Goal: Information Seeking & Learning: Learn about a topic

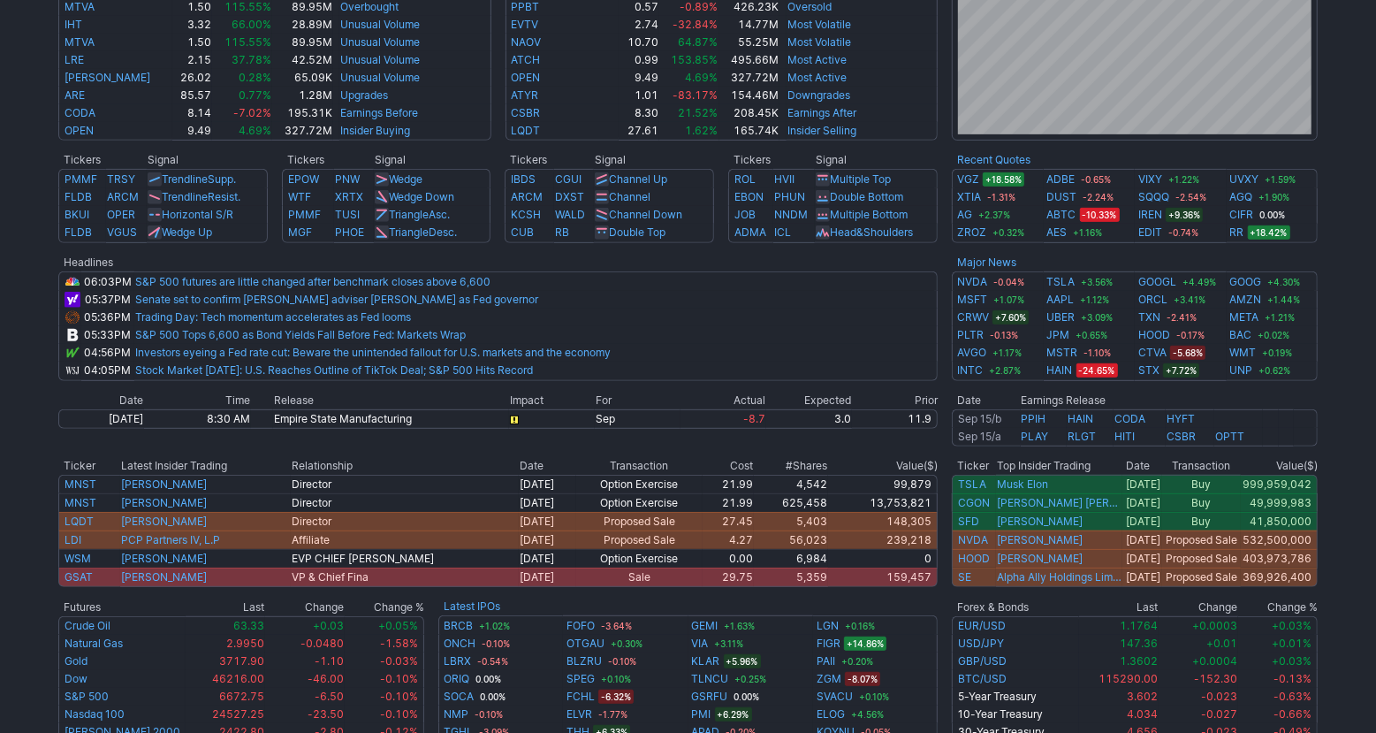
scroll to position [672, 0]
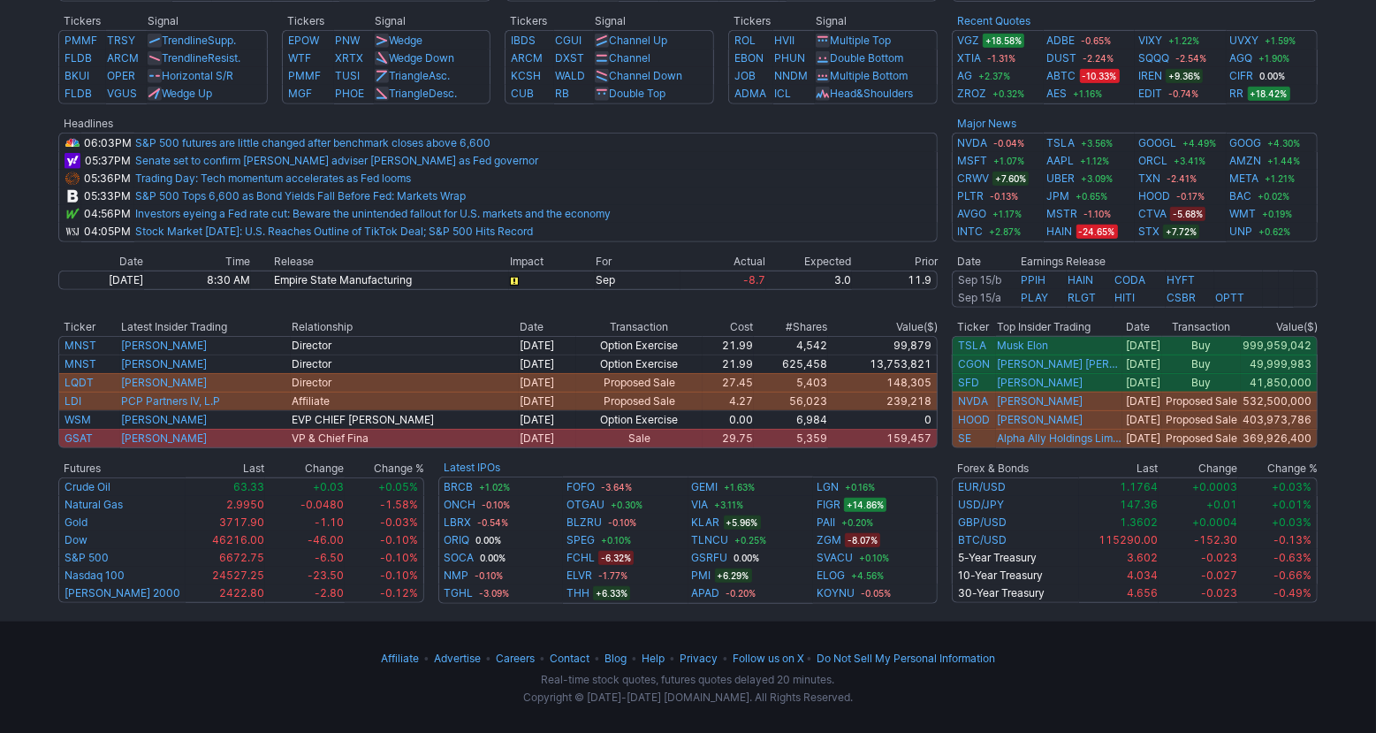
click at [1354, 447] on div "Advancing 46.7% (2586) Declining (2756) 49.8% New High 73.7% (264) New Low (94)…" at bounding box center [688, -1] width 1376 height 1208
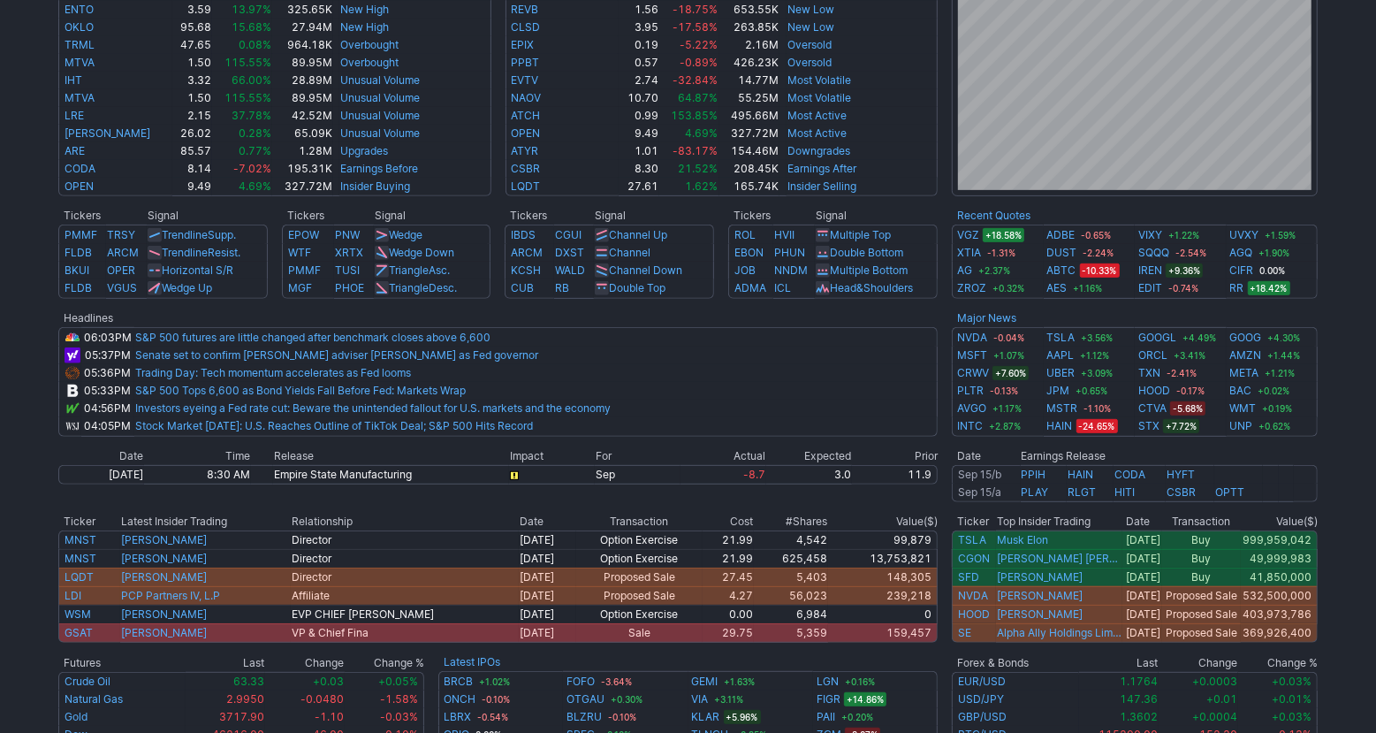
scroll to position [460, 0]
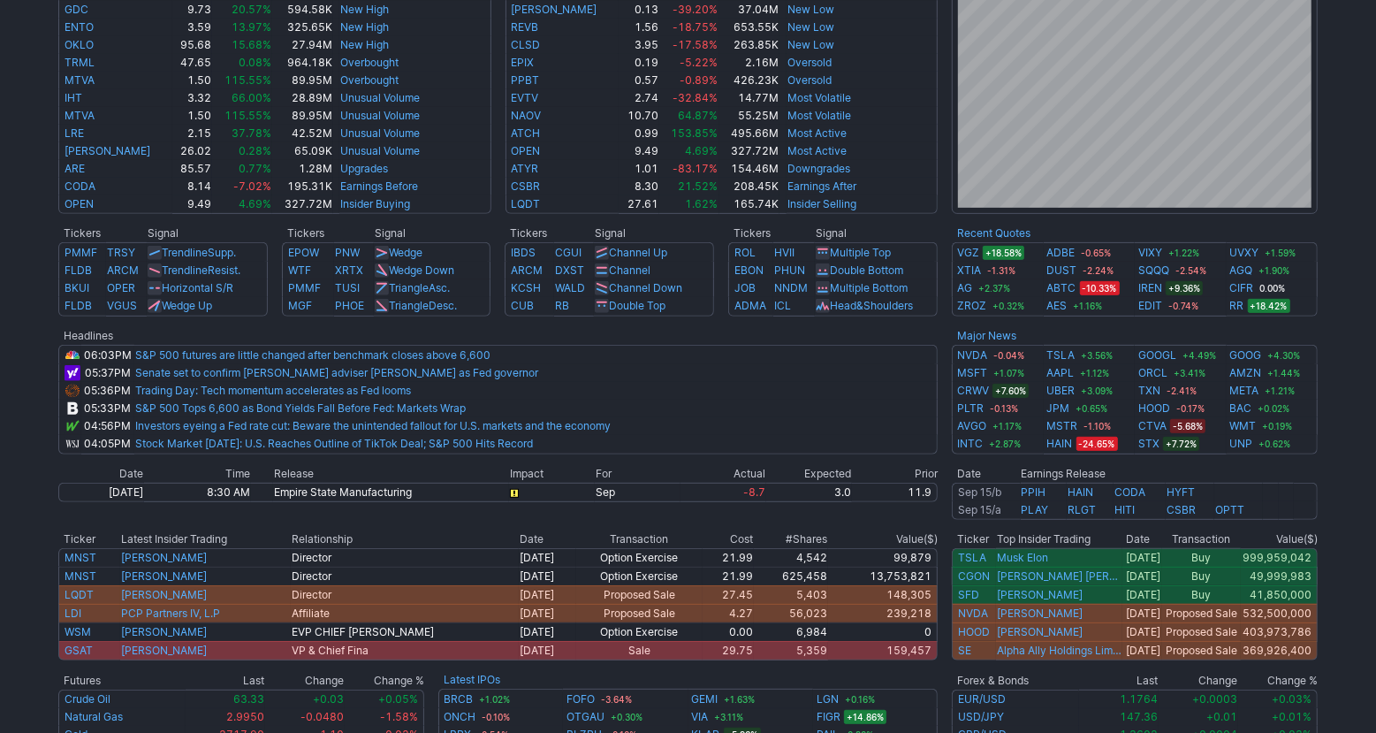
click at [1354, 447] on div "Advancing 46.7% (2586) Declining (2756) 49.8% New High 73.7% (264) New Low (94)…" at bounding box center [688, 212] width 1376 height 1208
click at [1372, 415] on div "Advancing 46.7% (2586) Declining (2756) 49.8% New High 73.7% (264) New Low (94)…" at bounding box center [688, 212] width 1376 height 1208
click at [1357, 359] on div "Advancing 46.7% (2586) Declining (2756) 49.8% New High 73.7% (264) New Low (94)…" at bounding box center [688, 212] width 1376 height 1208
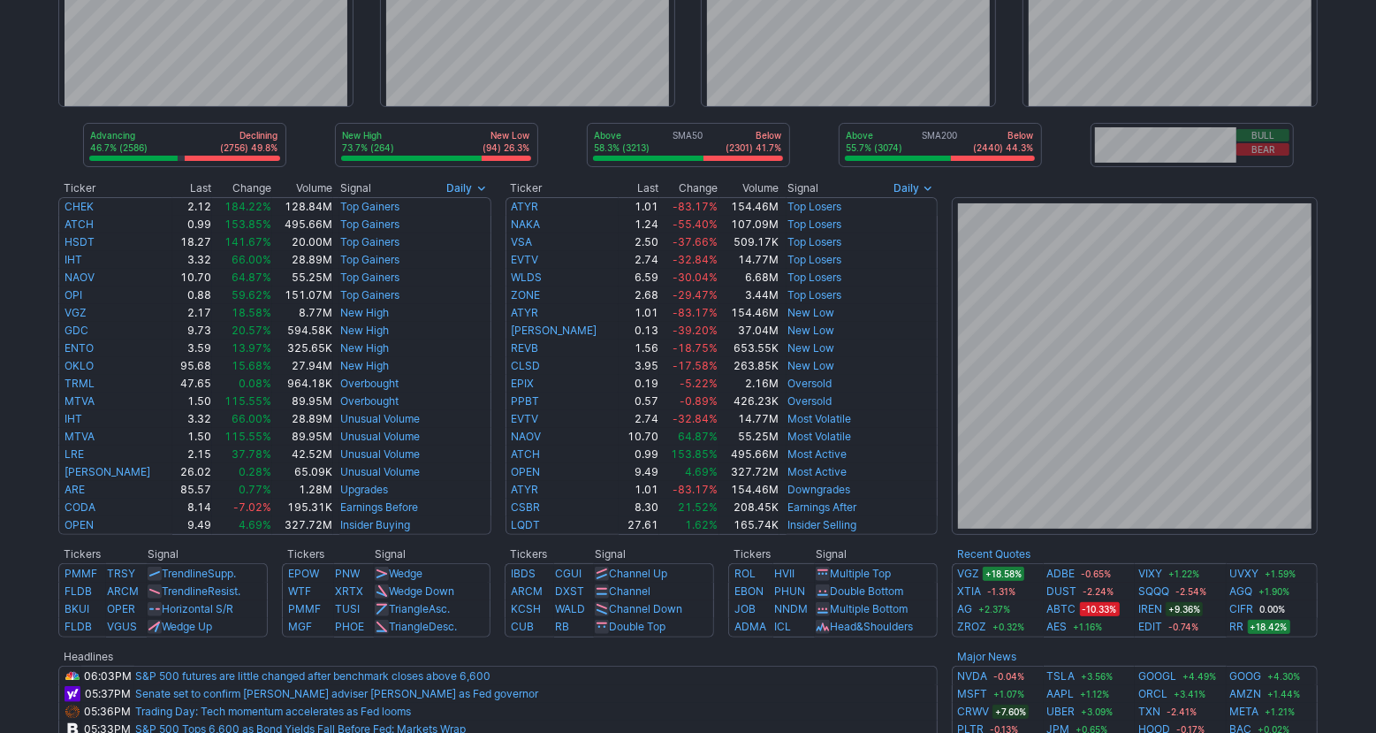
scroll to position [0, 0]
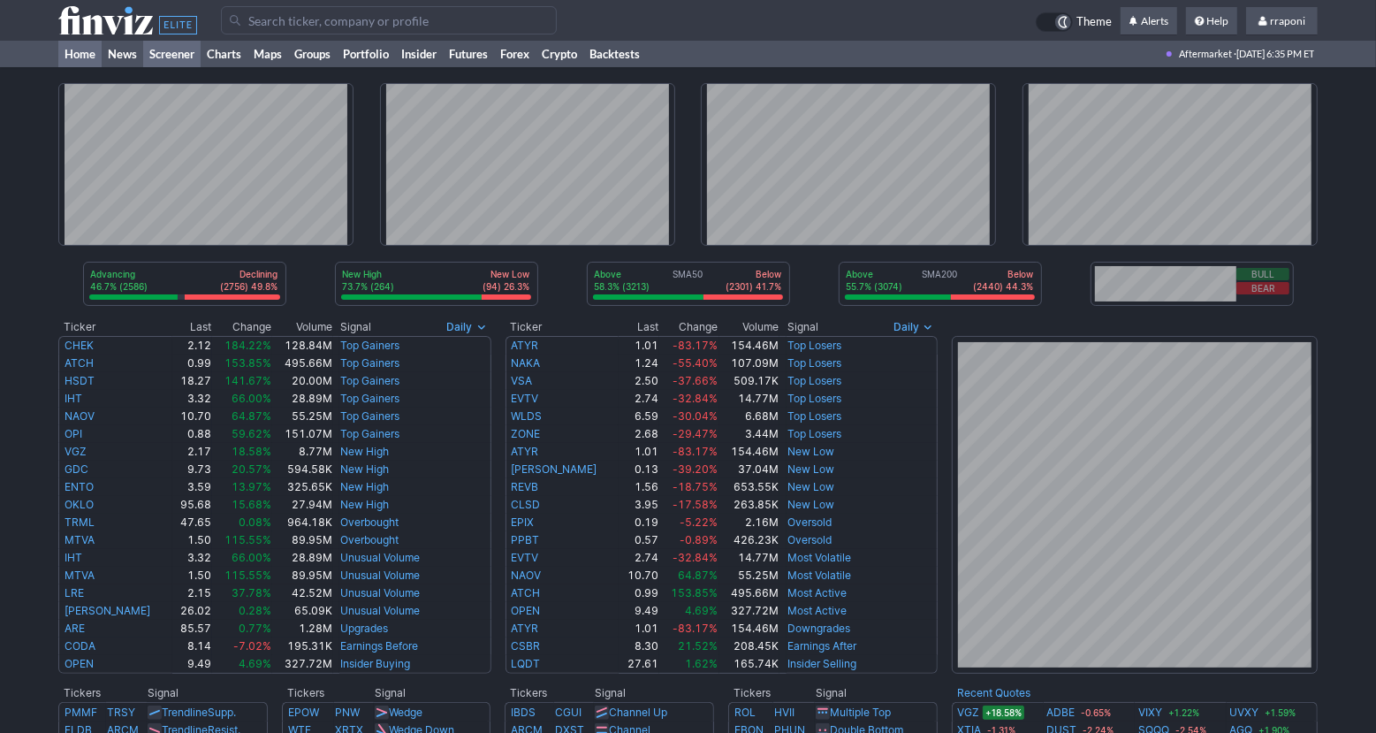
click at [165, 55] on link "Screener" at bounding box center [171, 54] width 57 height 27
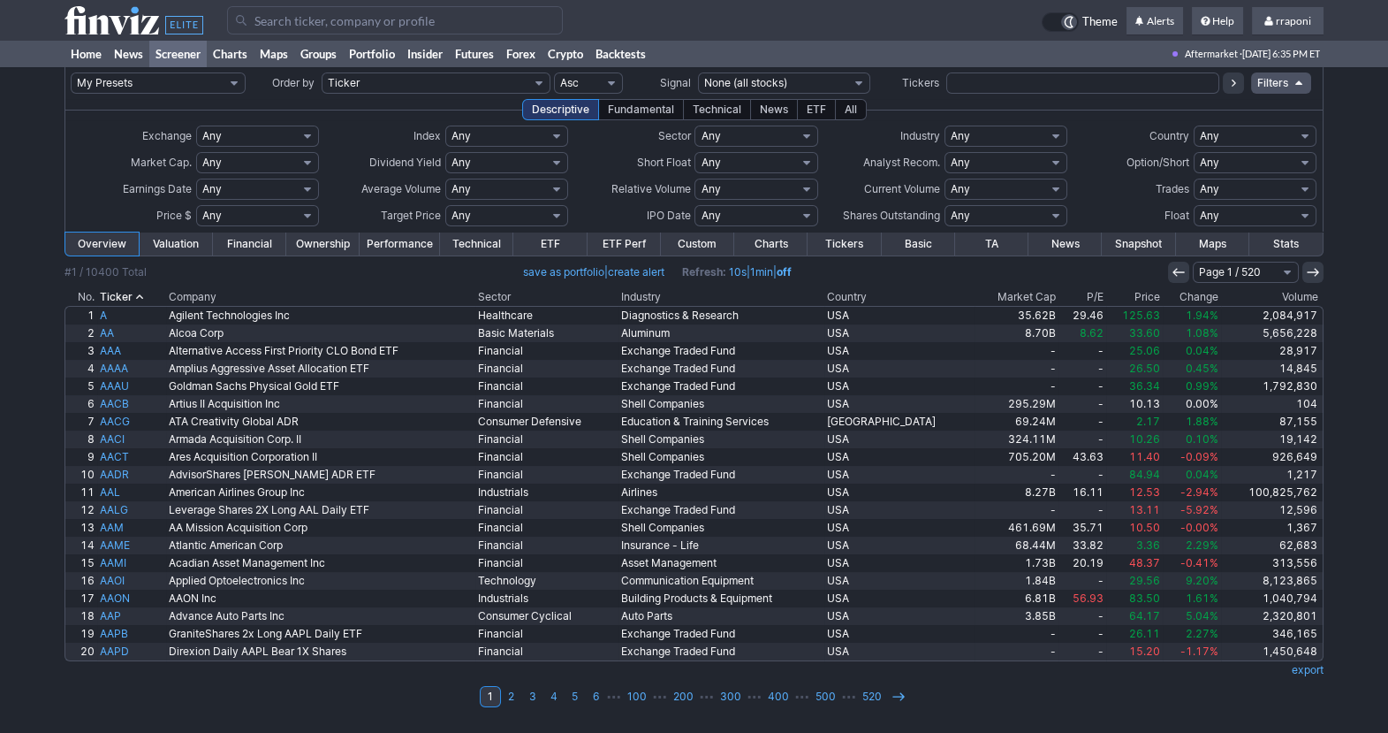
click at [980, 129] on select "Any Stocks only (ex-Funds) Exchange Traded Fund Advertising Agencies Aerospace …" at bounding box center [1006, 135] width 123 height 21
select select "gold"
click at [945, 125] on select "Any Stocks only (ex-Funds) Exchange Traded Fund Advertising Agencies Aerospace …" at bounding box center [1006, 135] width 123 height 21
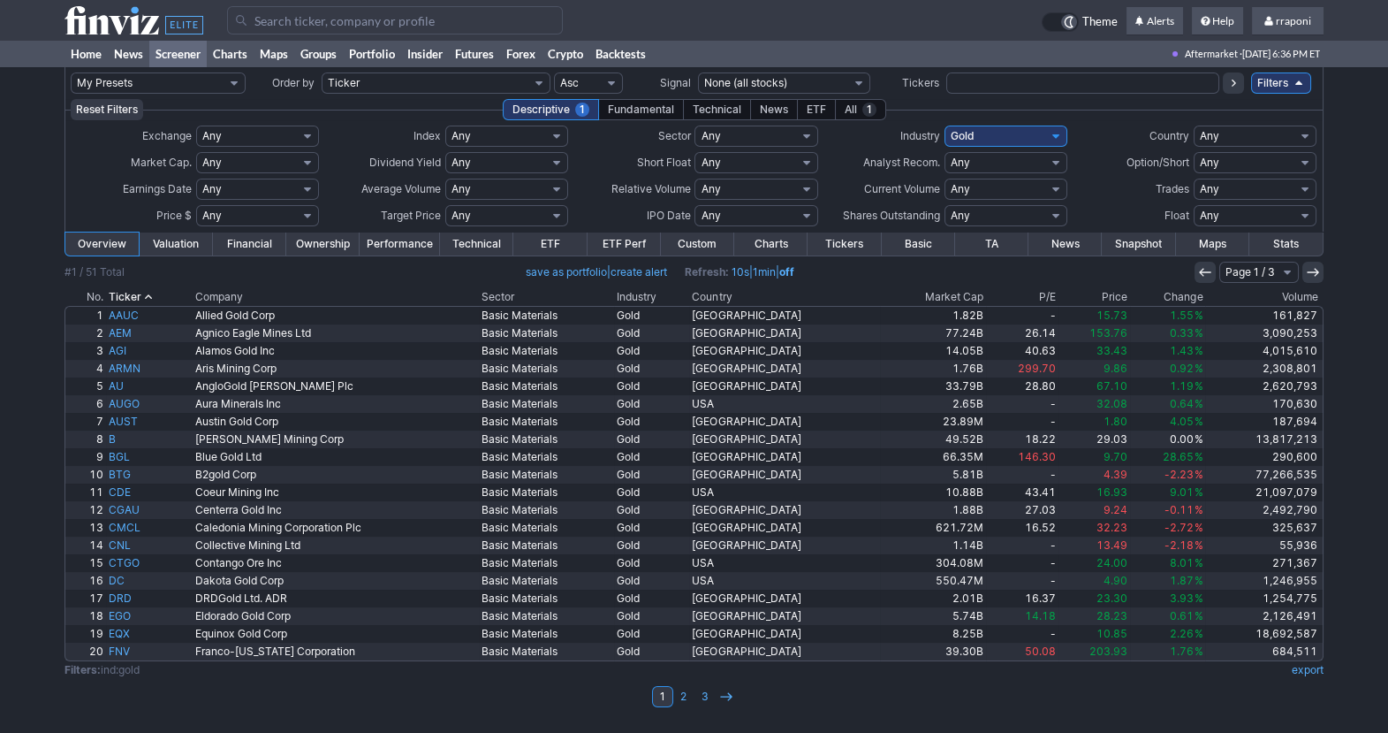
click at [1280, 295] on th "Volume" at bounding box center [1264, 297] width 118 height 18
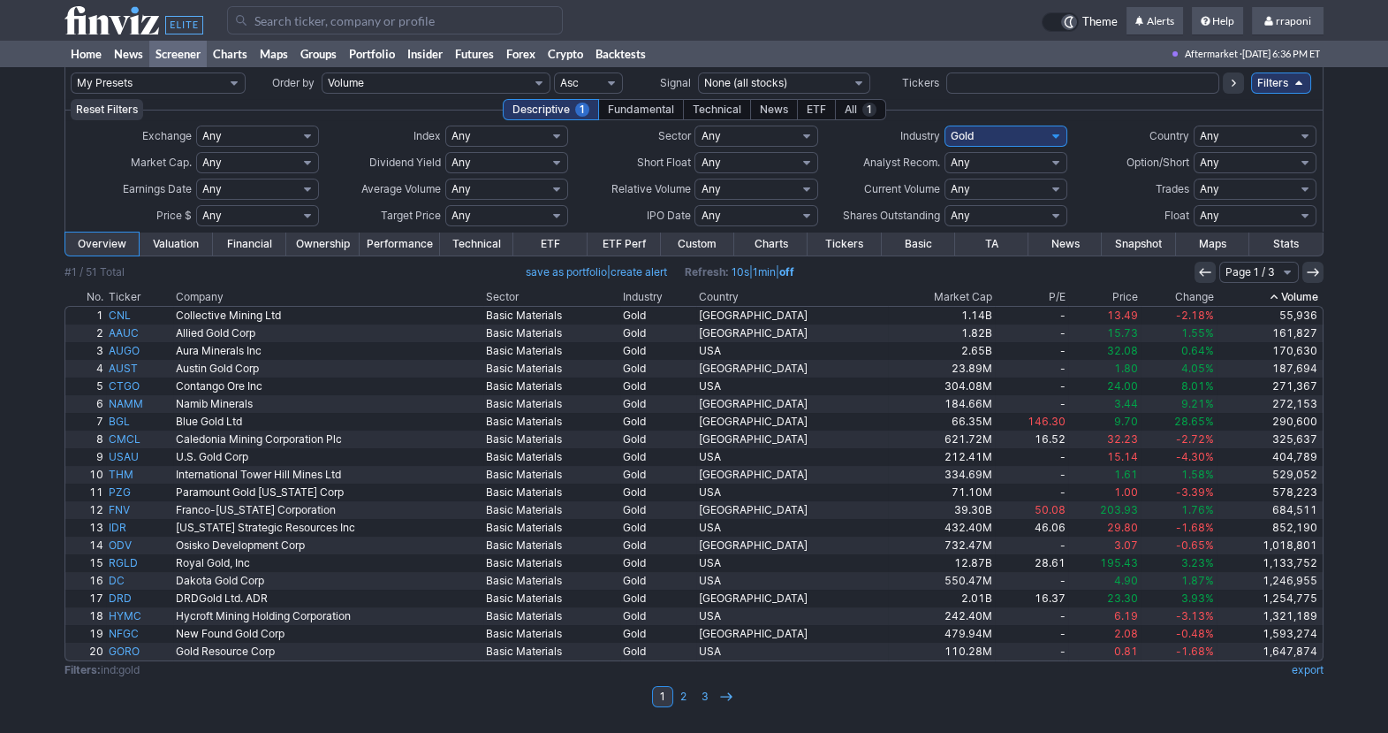
click at [1286, 295] on th "Volume" at bounding box center [1270, 297] width 107 height 18
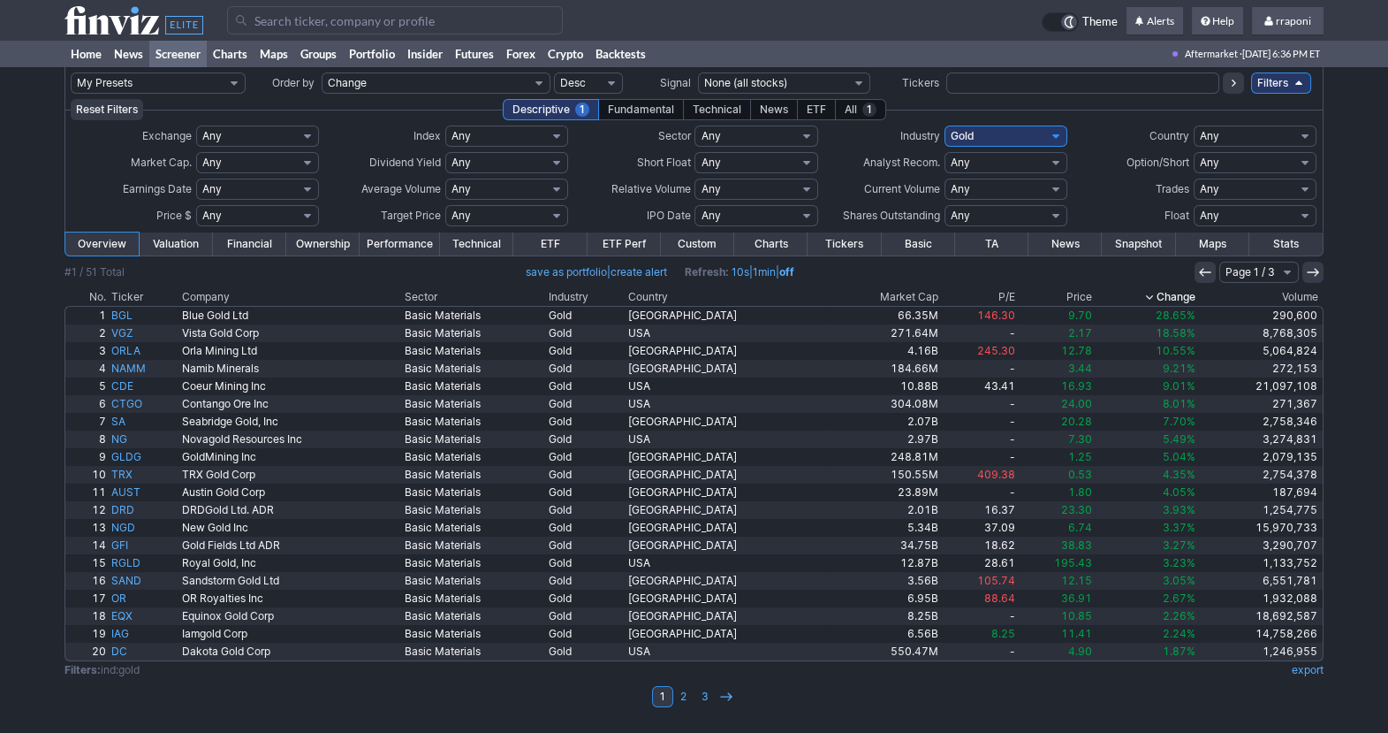
click at [1187, 291] on th "Change" at bounding box center [1146, 297] width 103 height 18
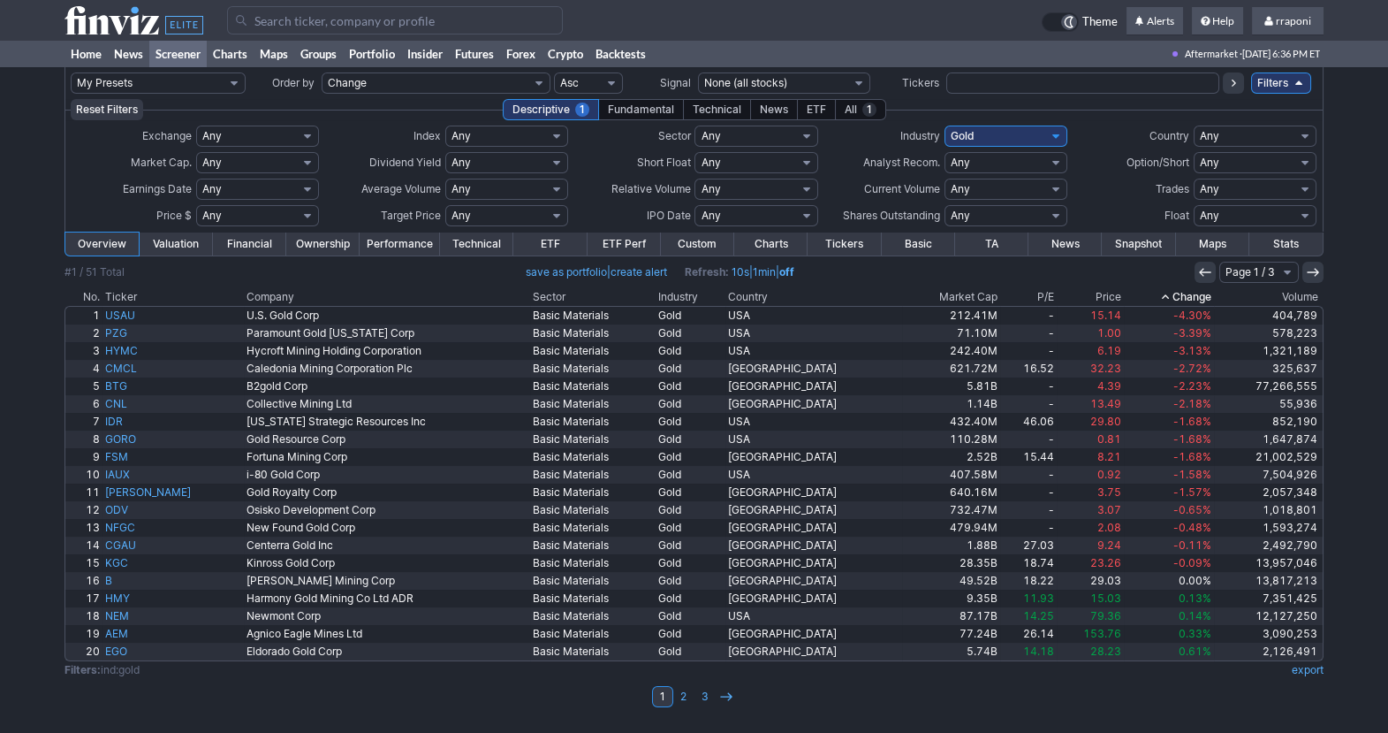
click at [1191, 294] on th "Change" at bounding box center [1169, 297] width 90 height 18
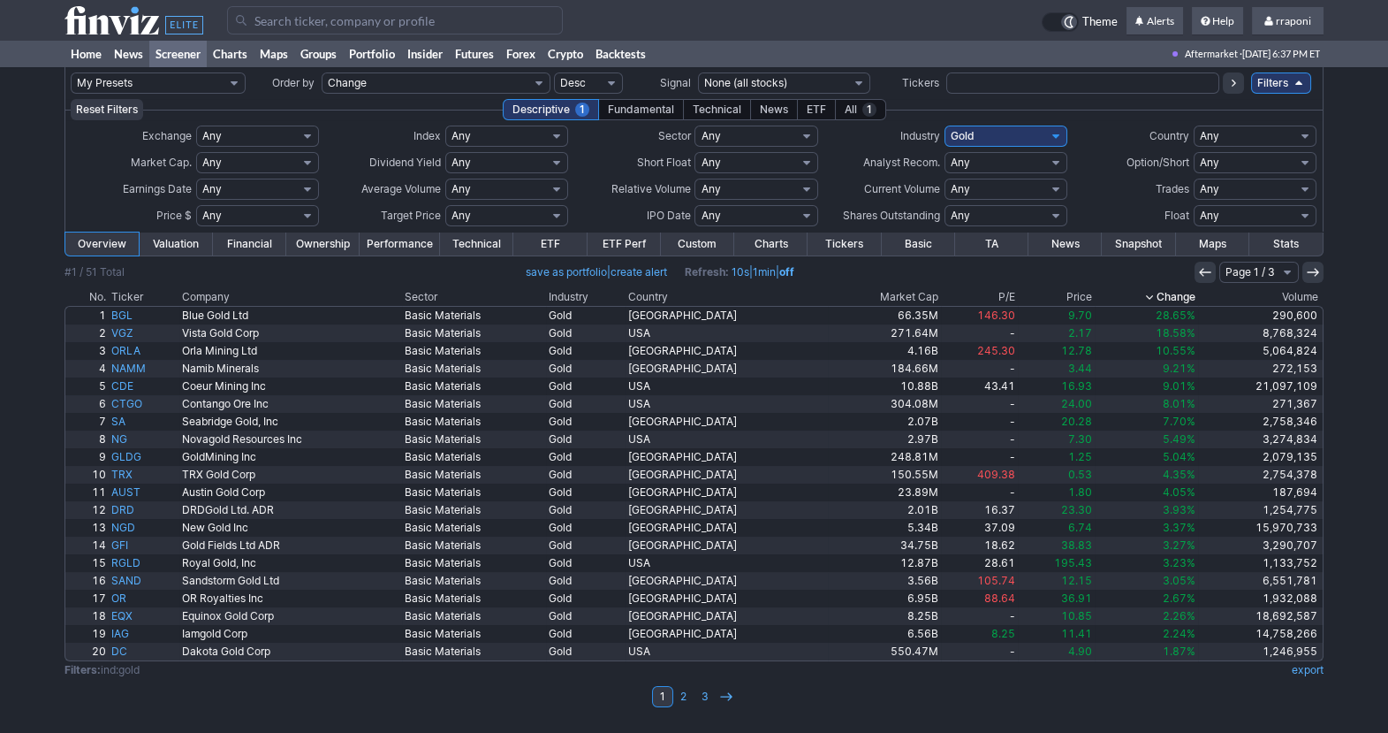
click at [1029, 133] on select "Any Stocks only (ex-Funds) Exchange Traded Fund Advertising Agencies Aerospace …" at bounding box center [1006, 135] width 123 height 21
select select "silver"
click at [945, 125] on select "Any Stocks only (ex-Funds) Exchange Traded Fund Advertising Agencies Aerospace …" at bounding box center [1006, 135] width 123 height 21
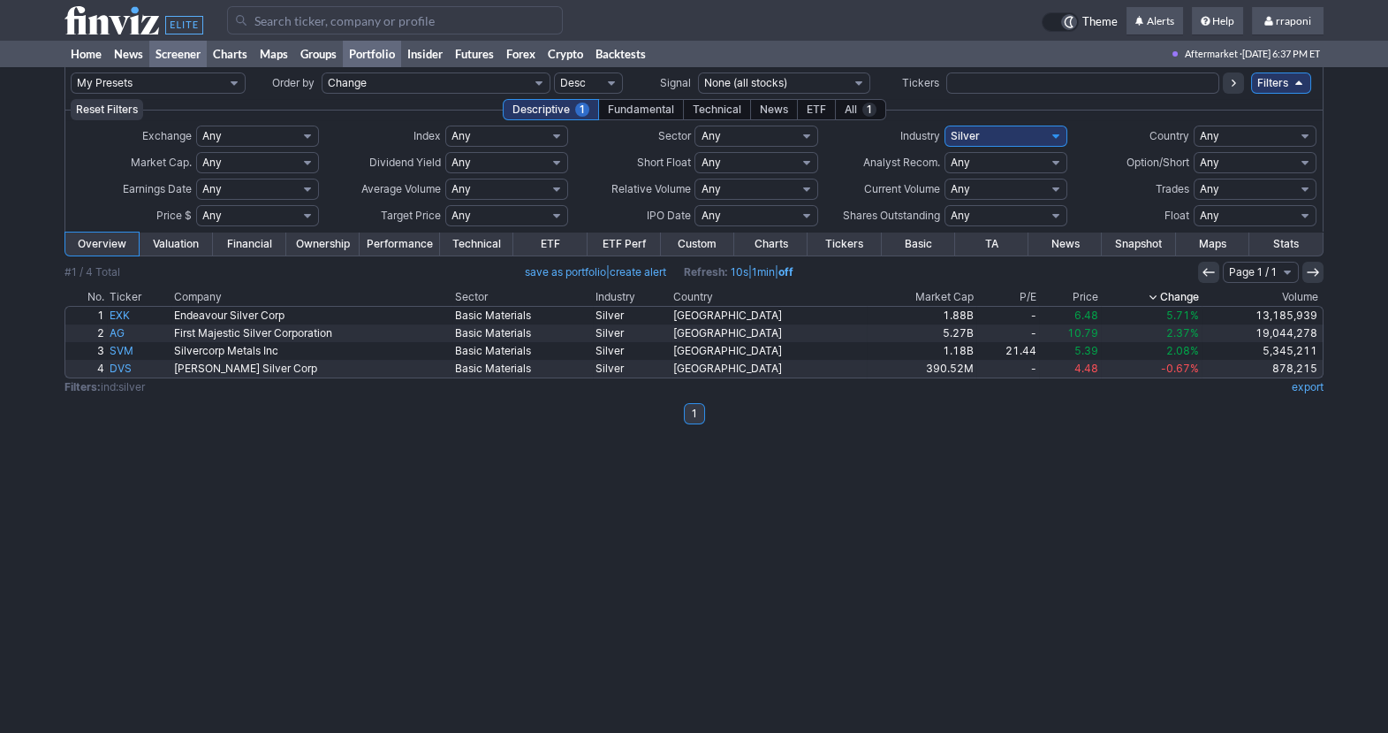
click at [386, 57] on link "Portfolio" at bounding box center [372, 54] width 58 height 27
